Goal: Task Accomplishment & Management: Use online tool/utility

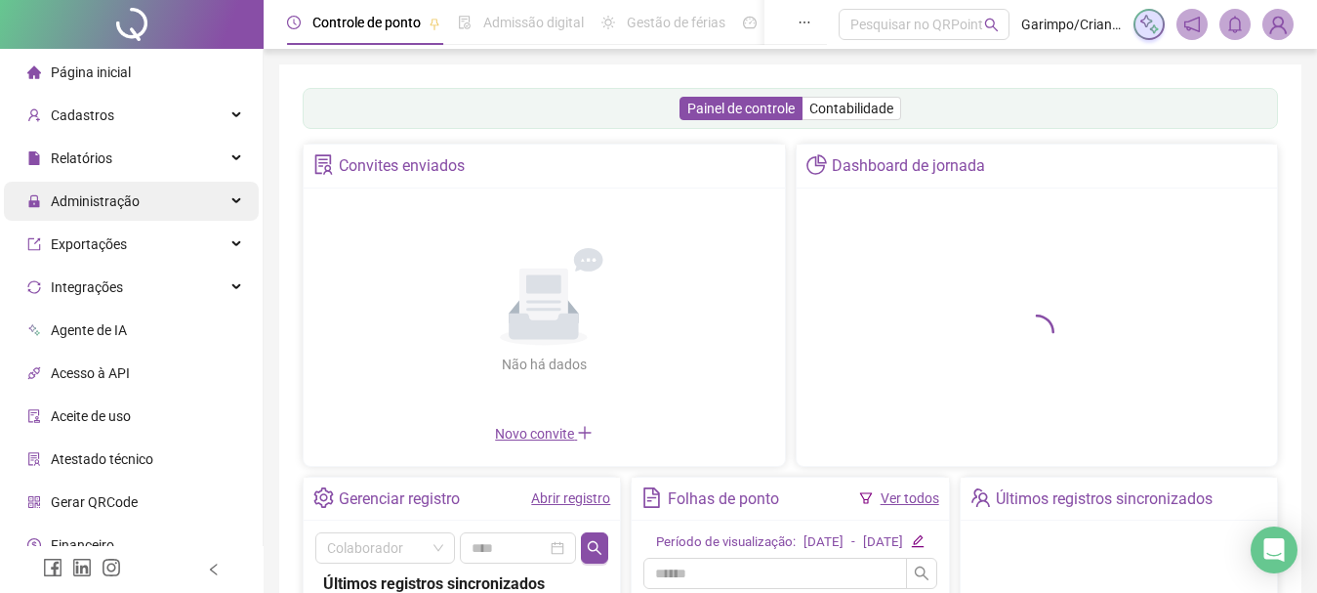
click at [167, 193] on div "Administração" at bounding box center [131, 201] width 255 height 39
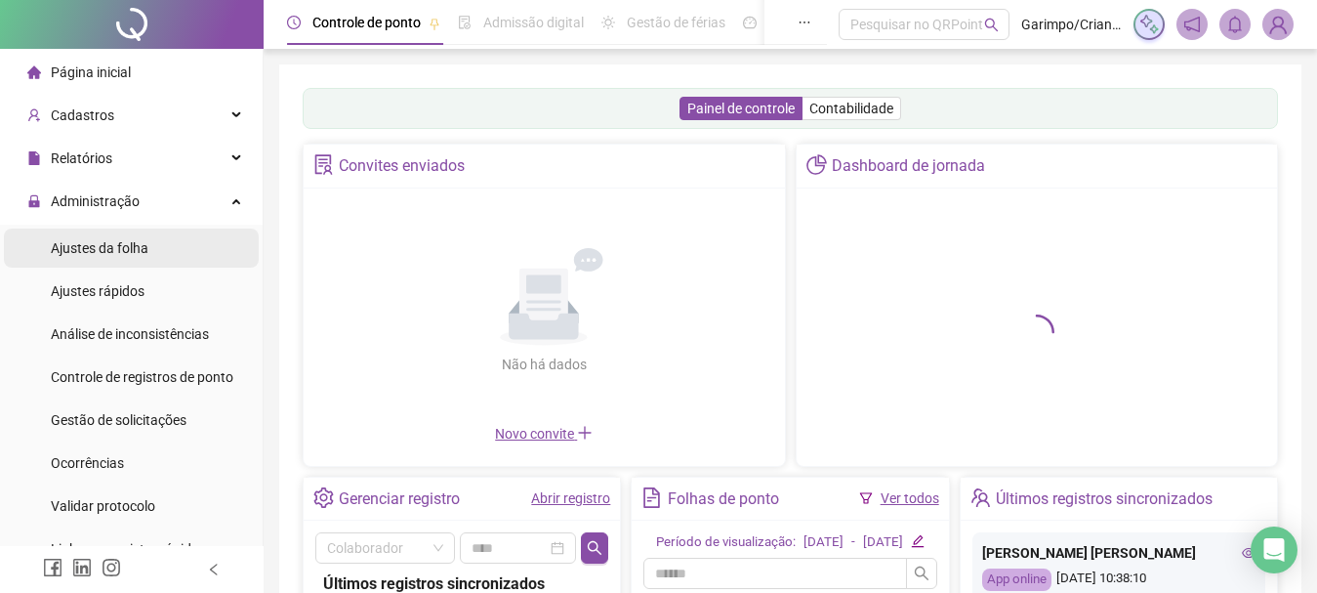
click at [148, 255] on li "Ajustes da folha" at bounding box center [131, 248] width 255 height 39
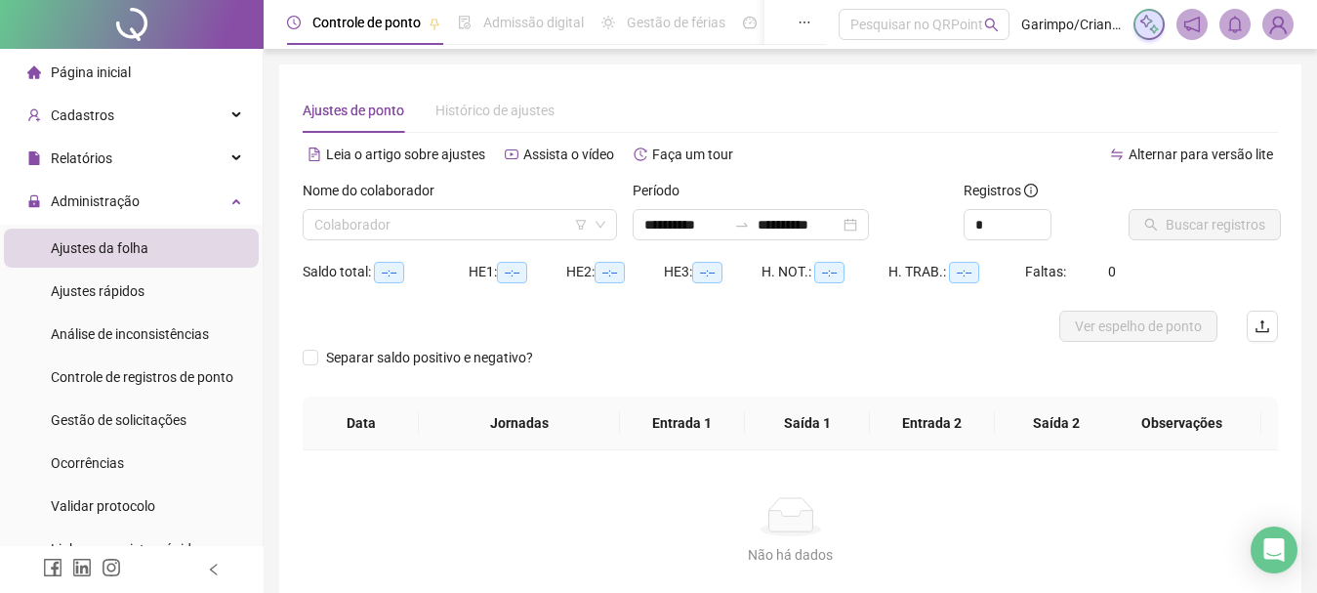
type input "**********"
click at [416, 228] on input "search" at bounding box center [450, 224] width 273 height 29
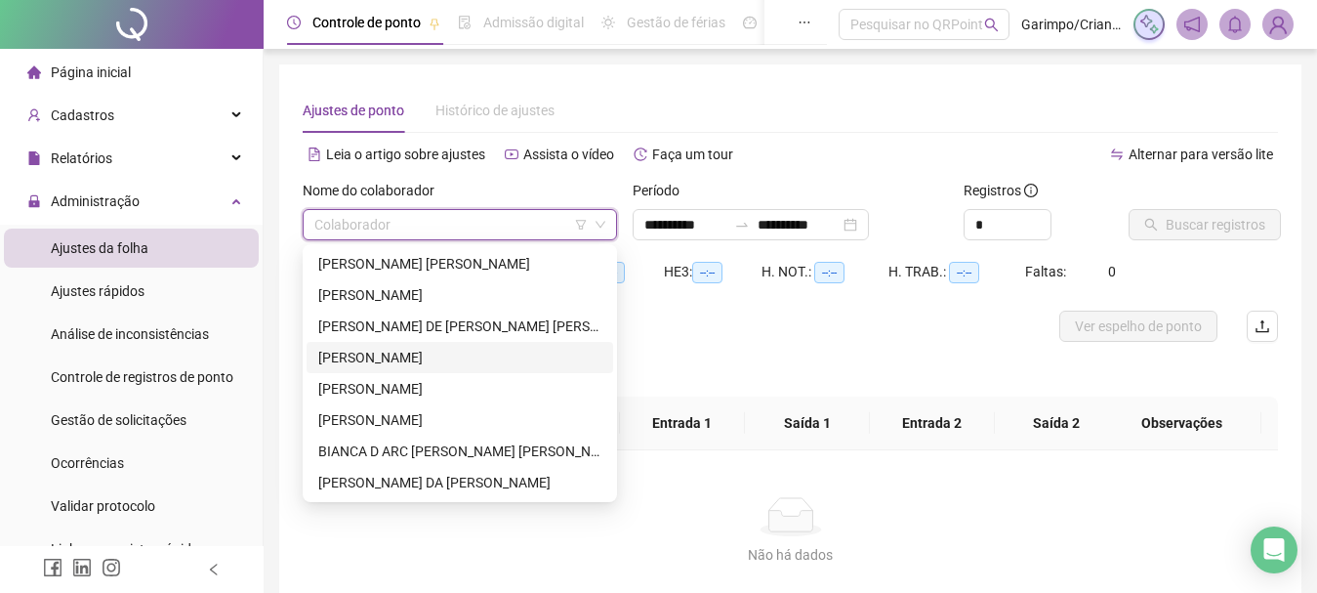
click at [403, 356] on div "ALESSANDRA MARA OLIVEIRA SANTANA" at bounding box center [459, 357] width 283 height 21
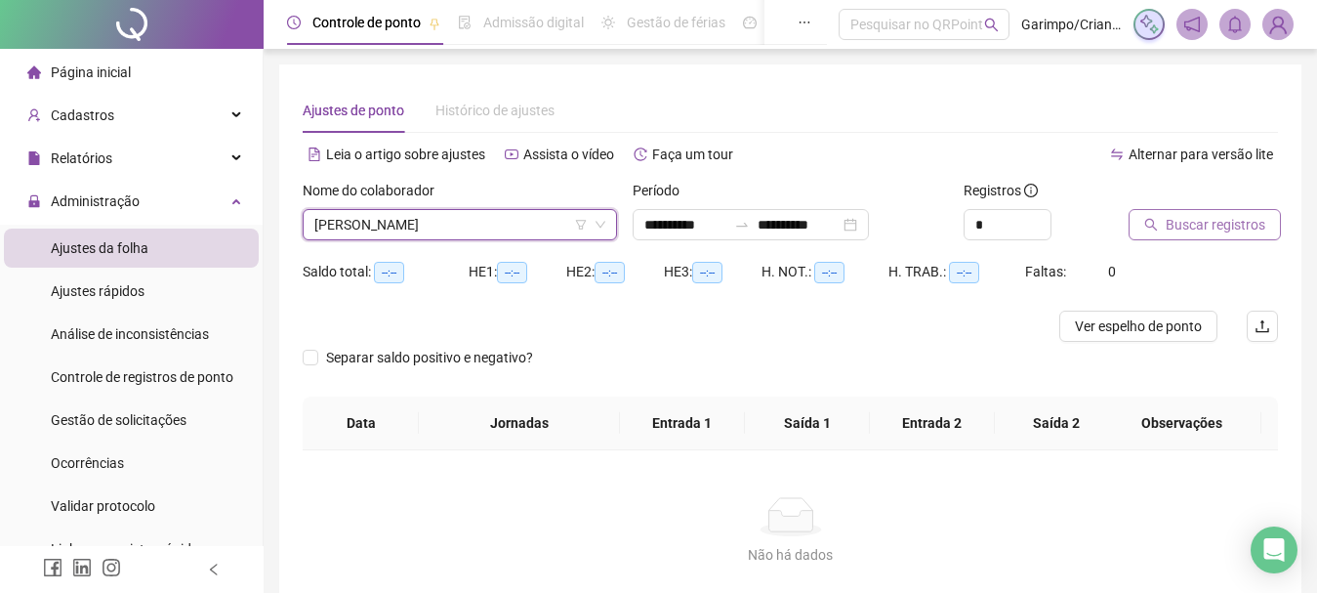
click at [1219, 237] on button "Buscar registros" at bounding box center [1205, 224] width 152 height 31
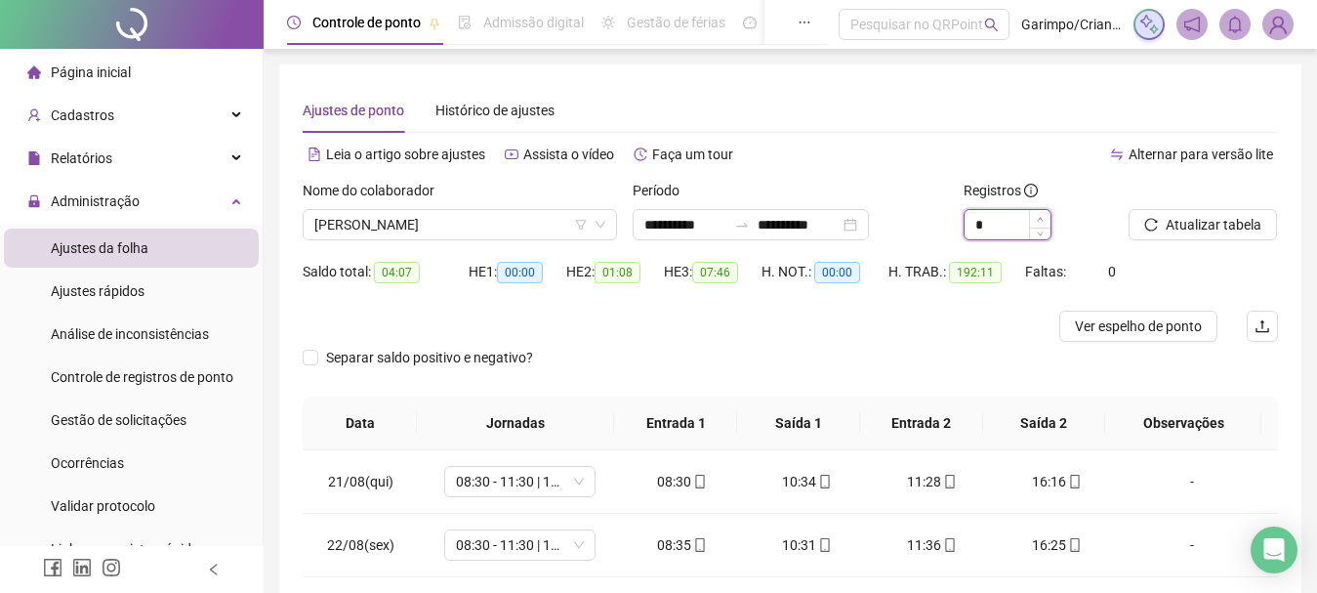
drag, startPoint x: 1041, startPoint y: 224, endPoint x: 770, endPoint y: 334, distance: 293.1
click at [1051, 224] on span "Increase Value" at bounding box center [1051, 217] width 1 height 15
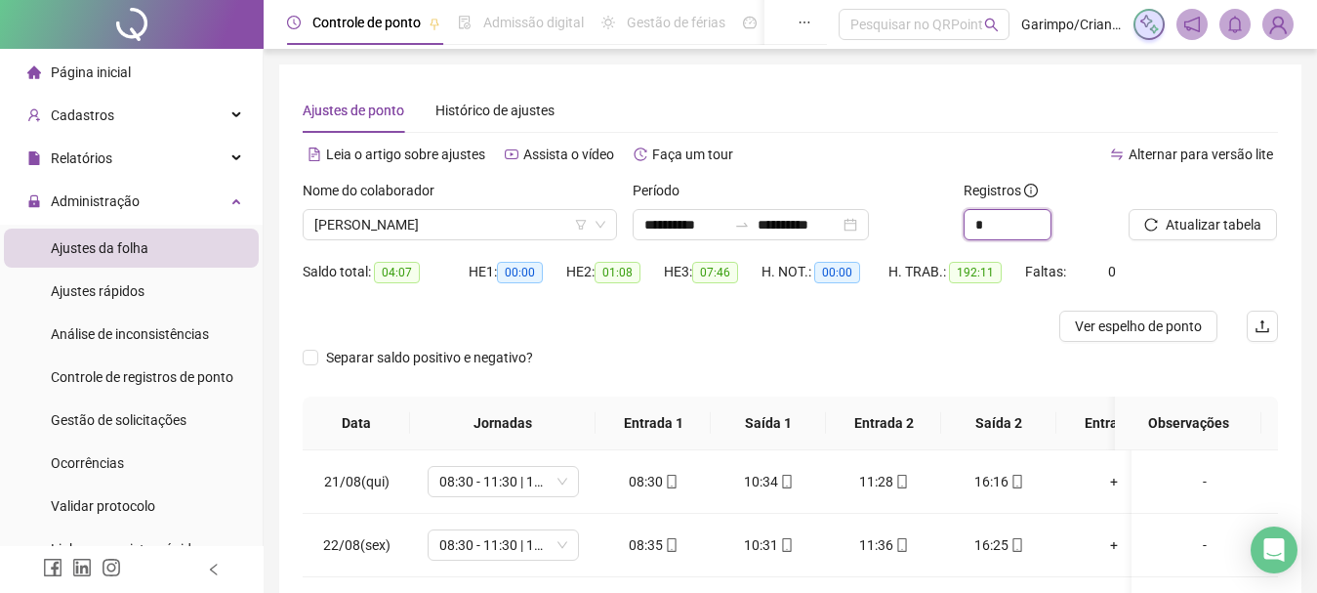
type input "*"
